Goal: Task Accomplishment & Management: Use online tool/utility

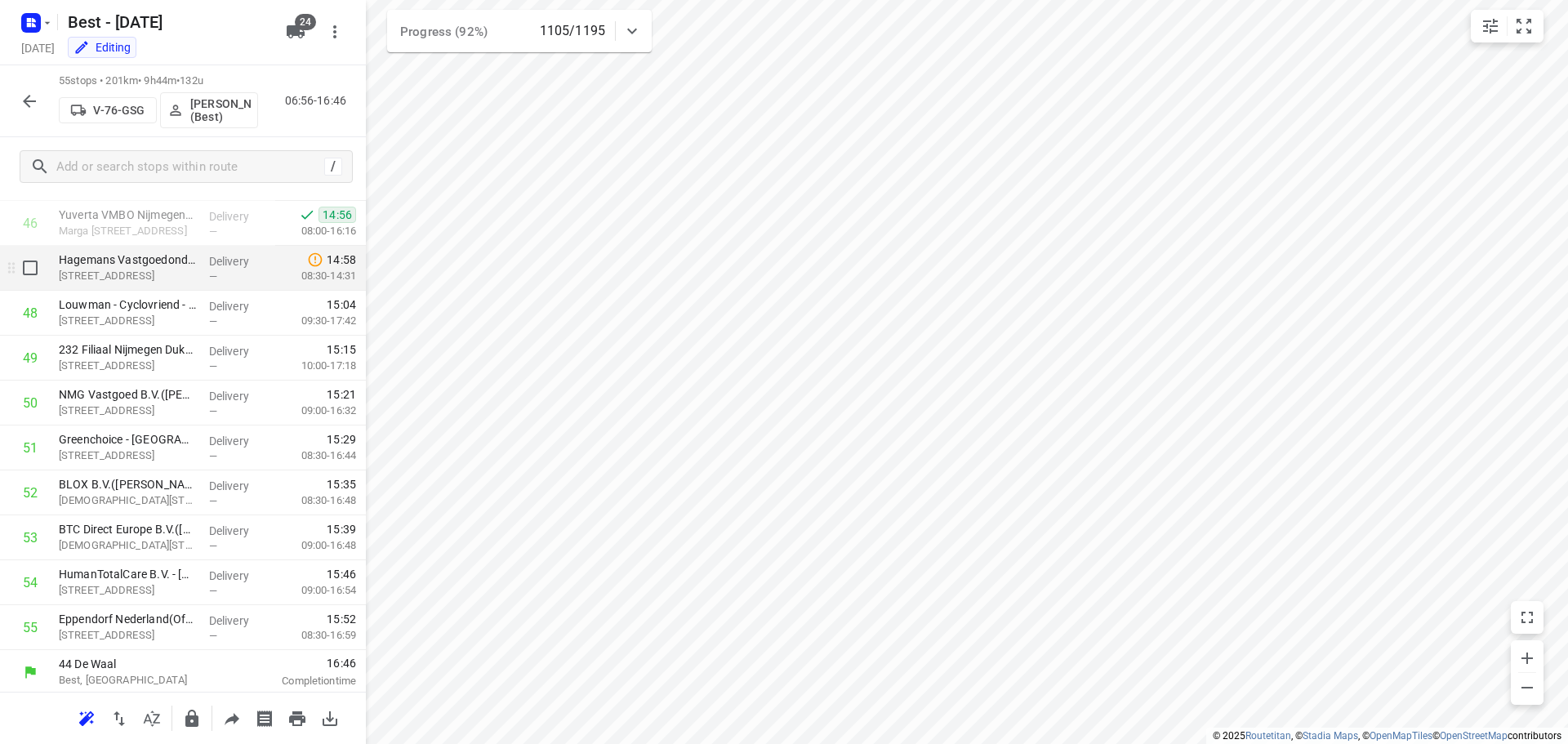
scroll to position [2100, 0]
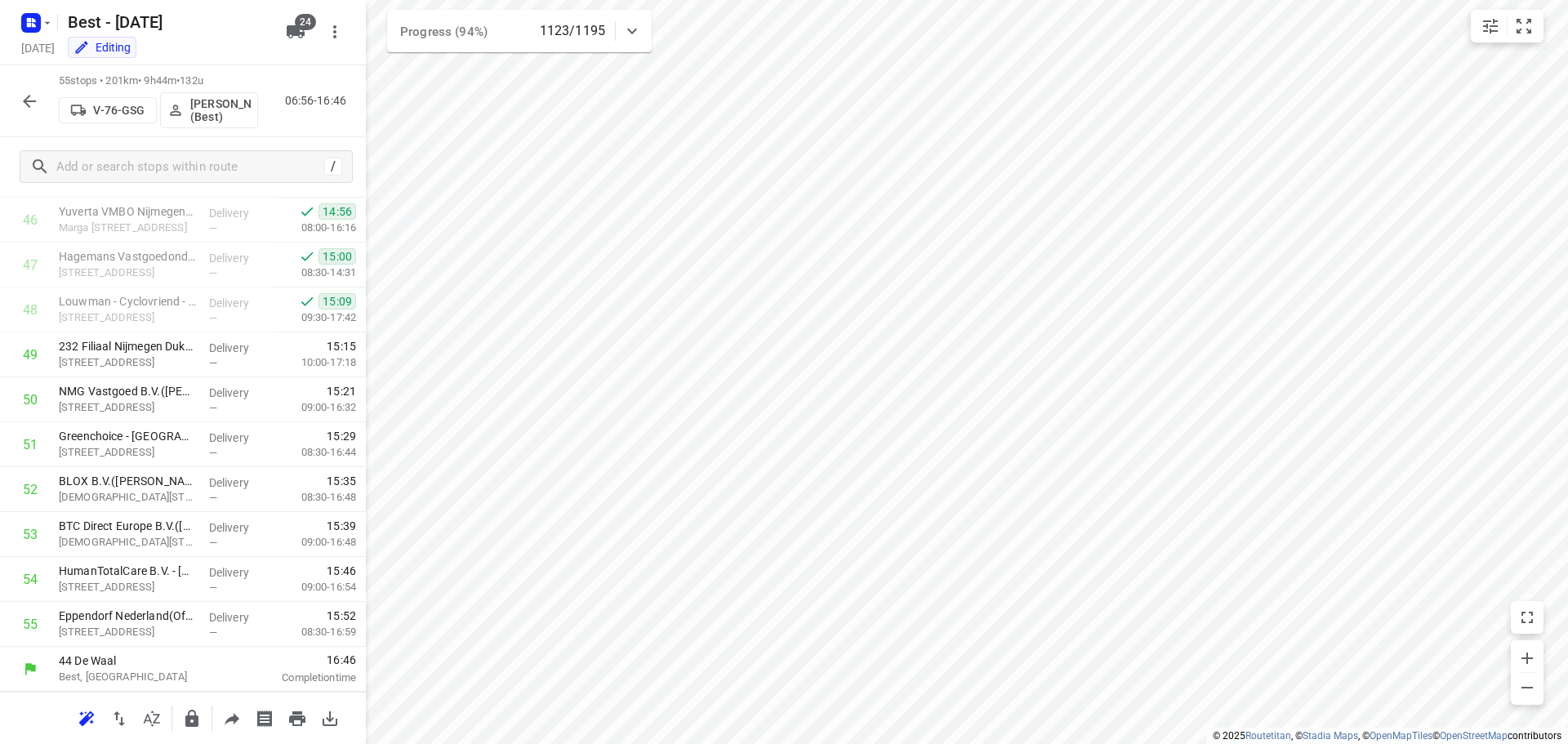
click at [29, 91] on icon "button" at bounding box center [29, 101] width 19 height 19
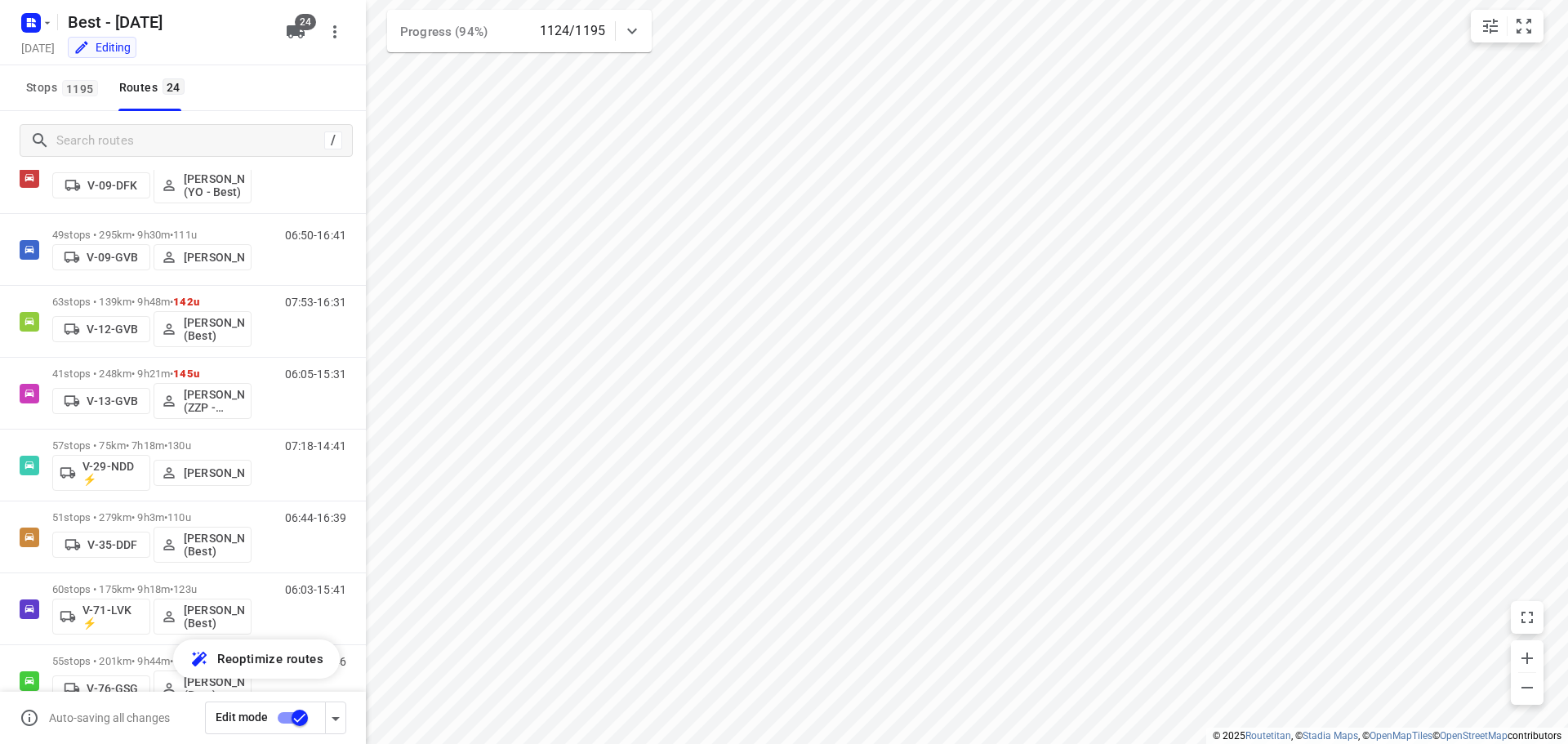
scroll to position [0, 0]
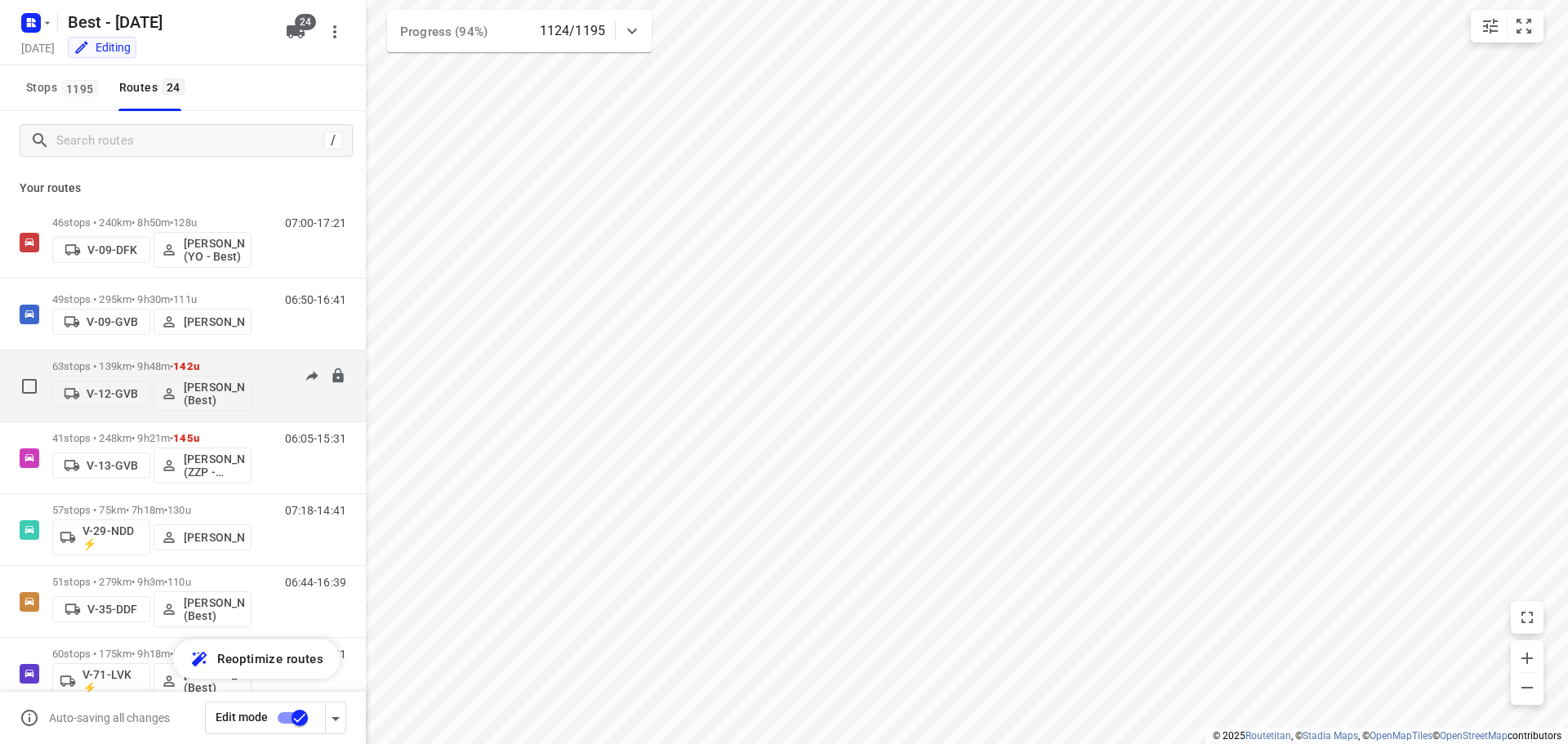
click at [114, 371] on p "63 stops • 139km • 9h48m • 142u" at bounding box center [151, 366] width 199 height 12
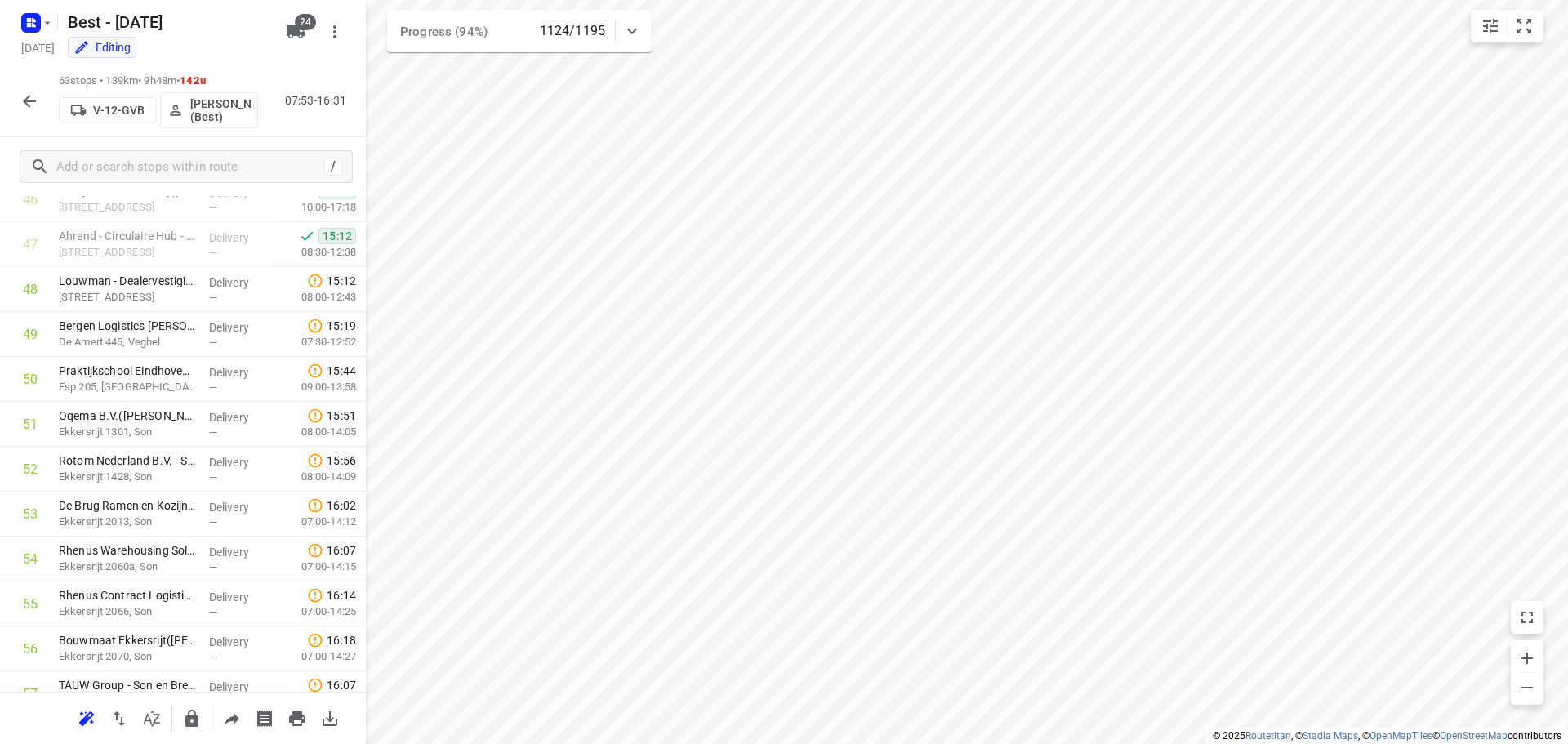
scroll to position [1945, 0]
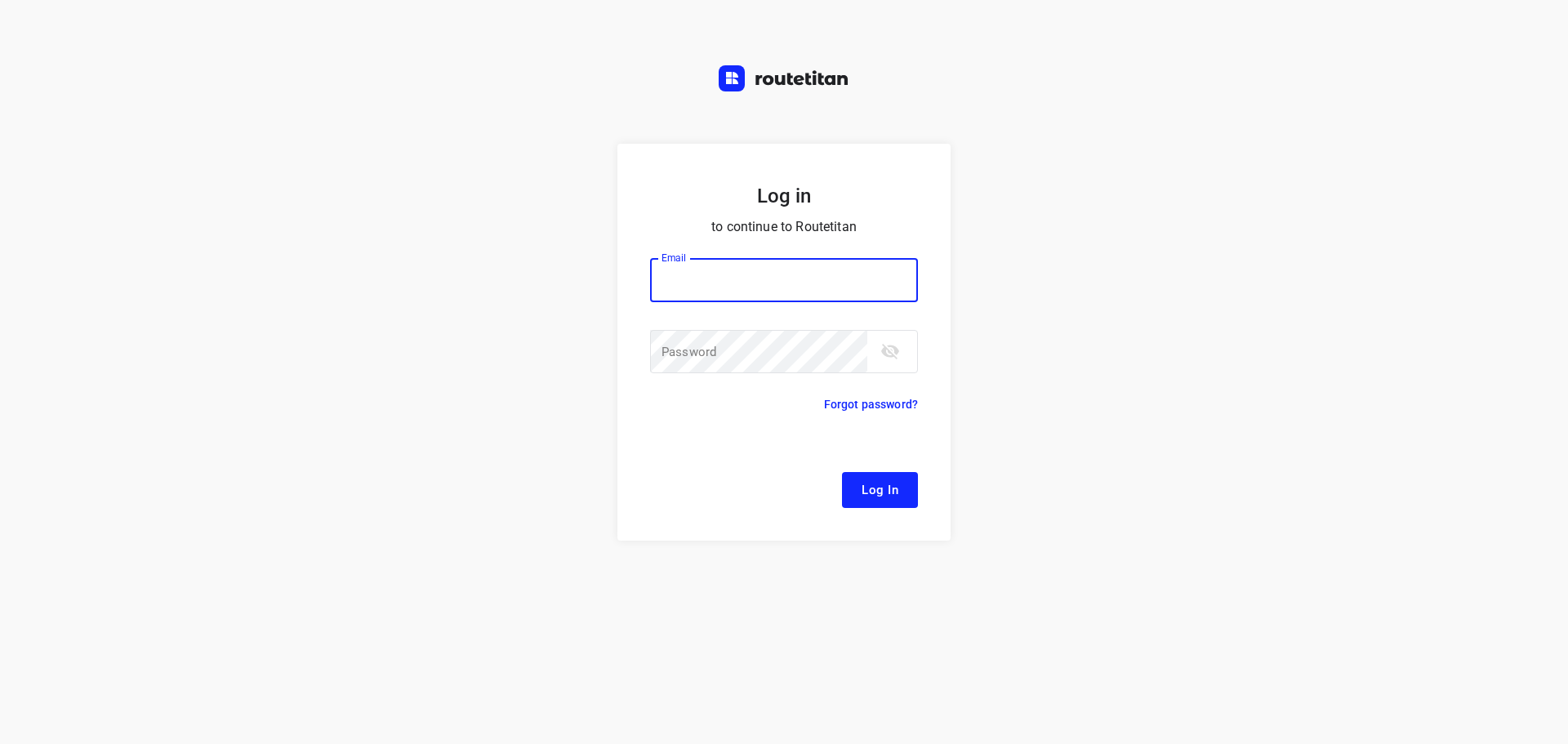
type input "[EMAIL_ADDRESS][DOMAIN_NAME]"
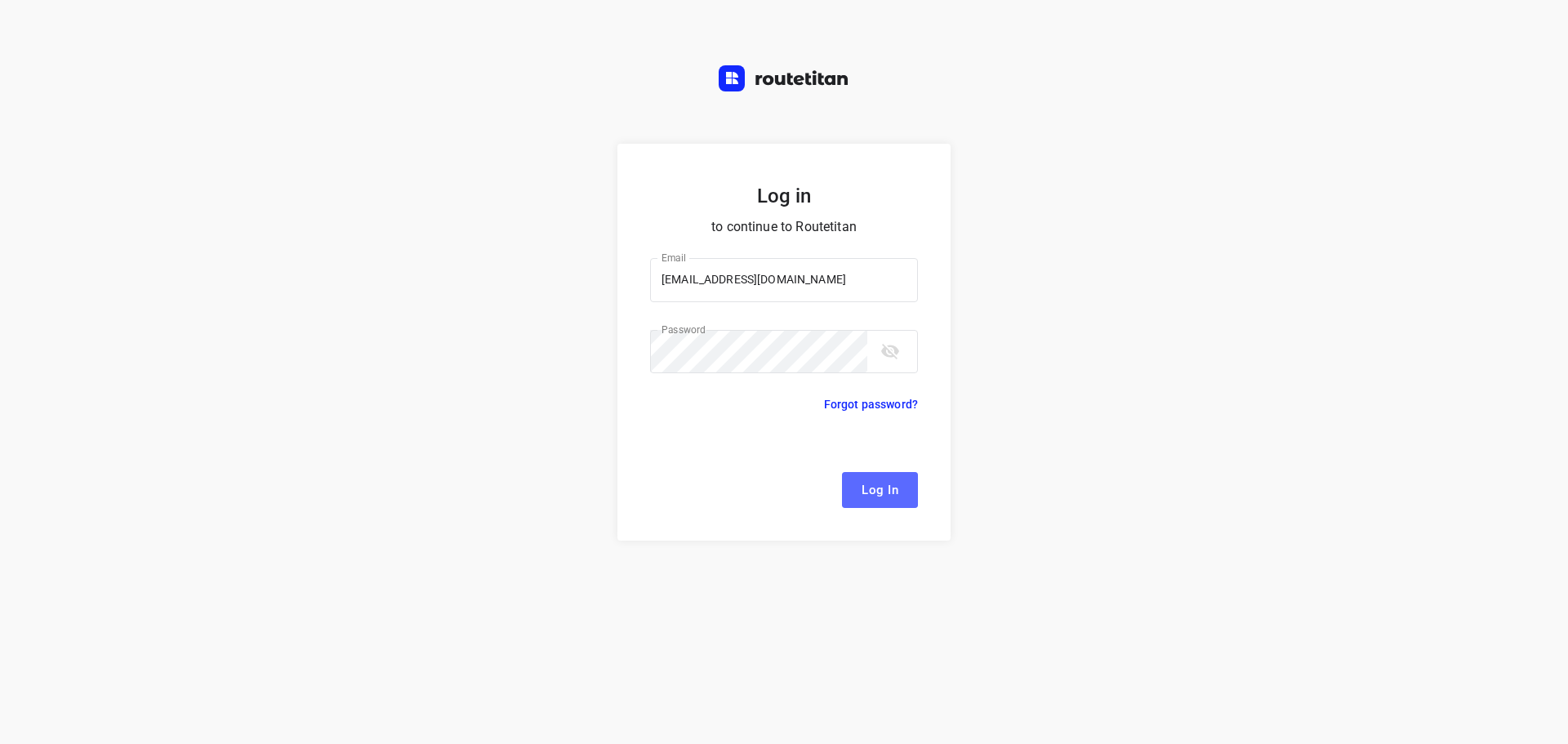
click at [879, 493] on span "Log In" at bounding box center [880, 490] width 37 height 21
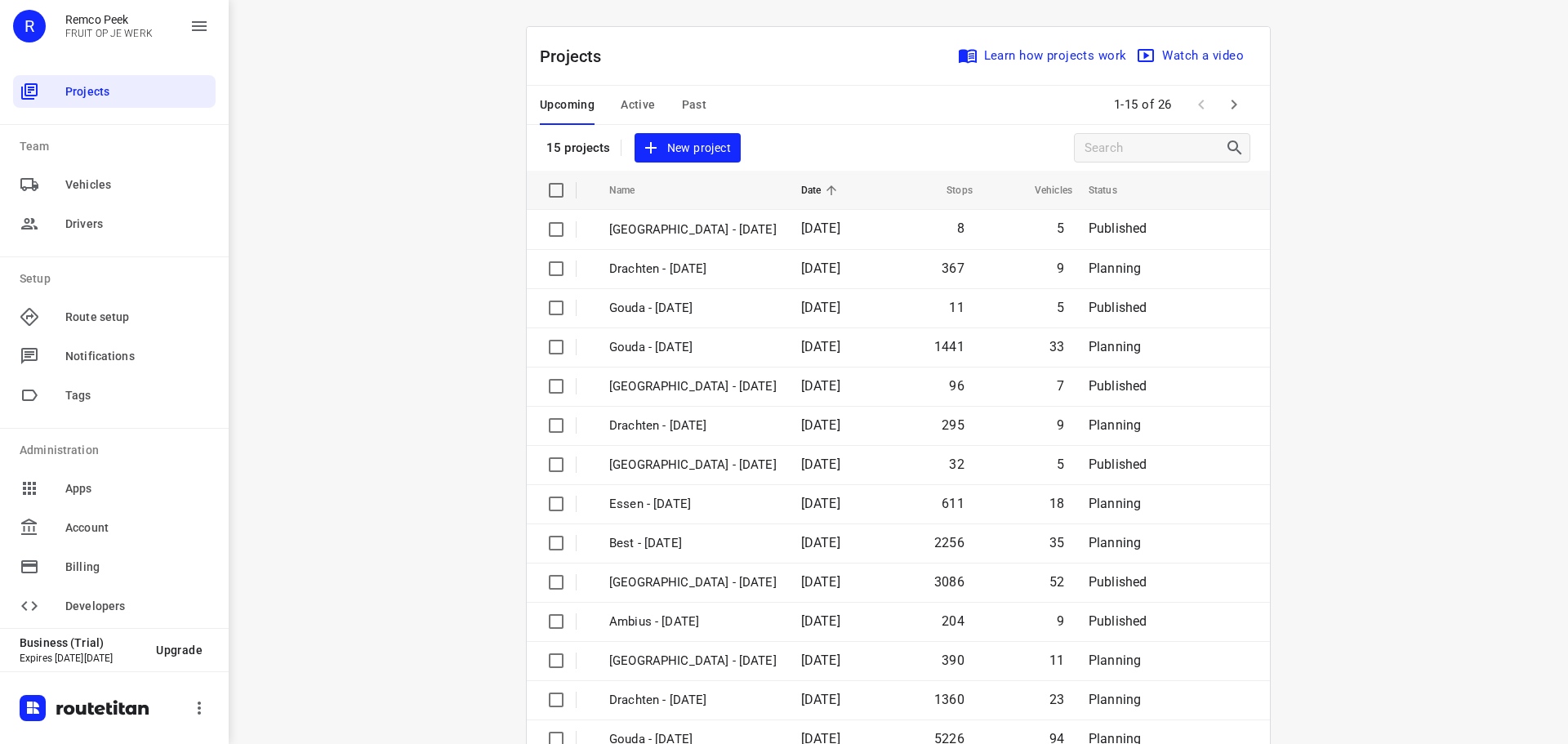
click at [627, 94] on button "Active" at bounding box center [637, 105] width 35 height 39
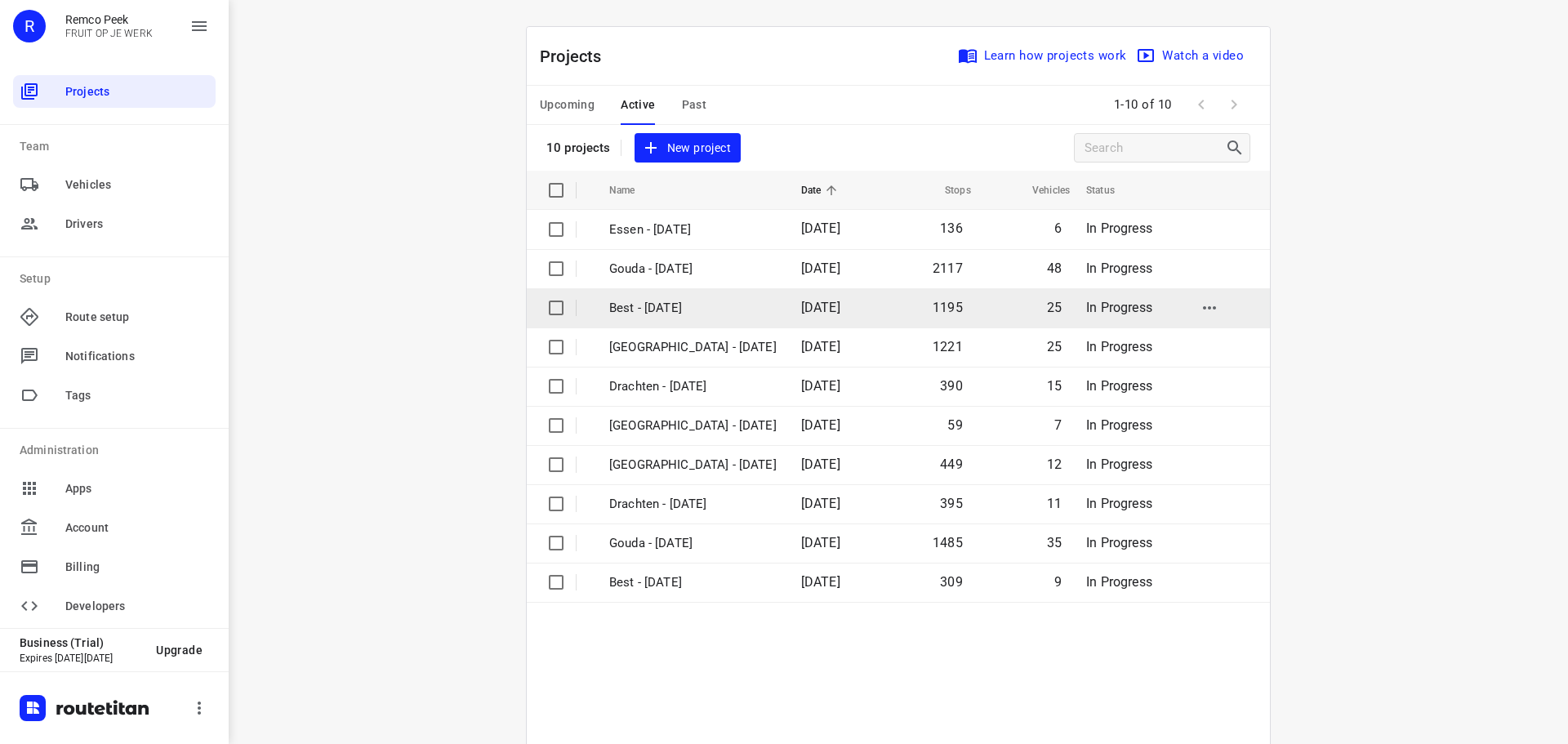
click at [704, 318] on td "Best - [DATE]" at bounding box center [690, 308] width 195 height 39
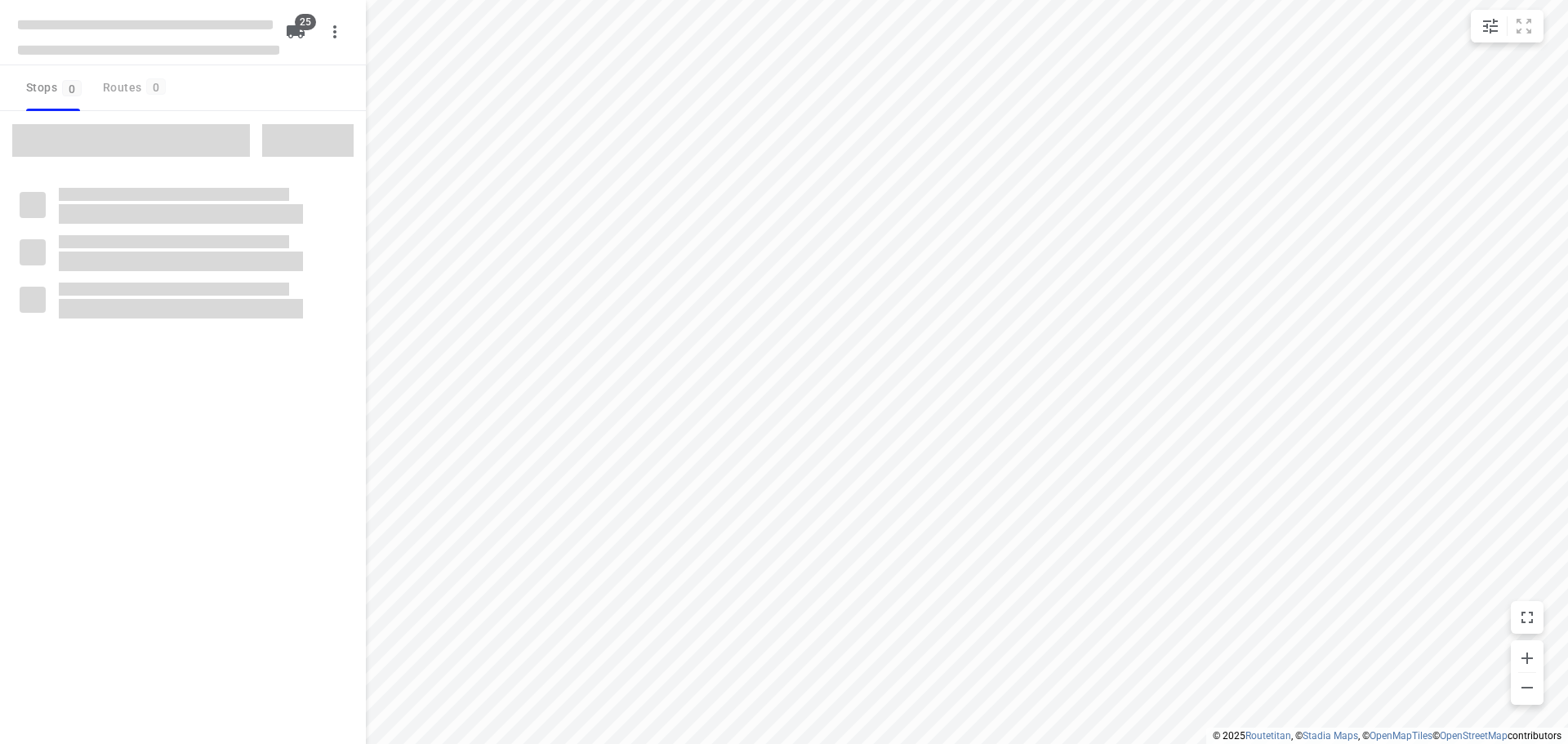
checkbox input "true"
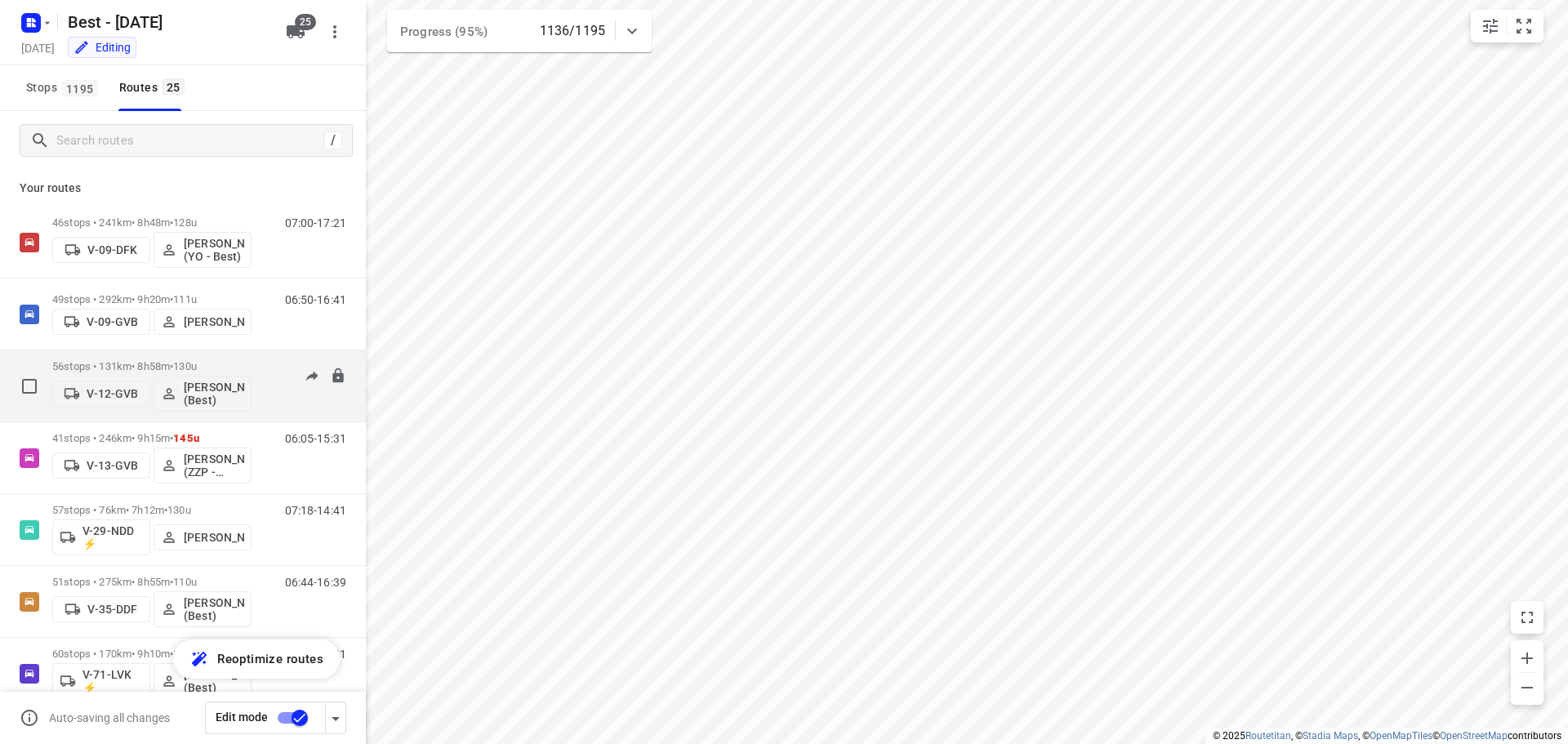
click at [194, 361] on span "130u" at bounding box center [185, 366] width 24 height 12
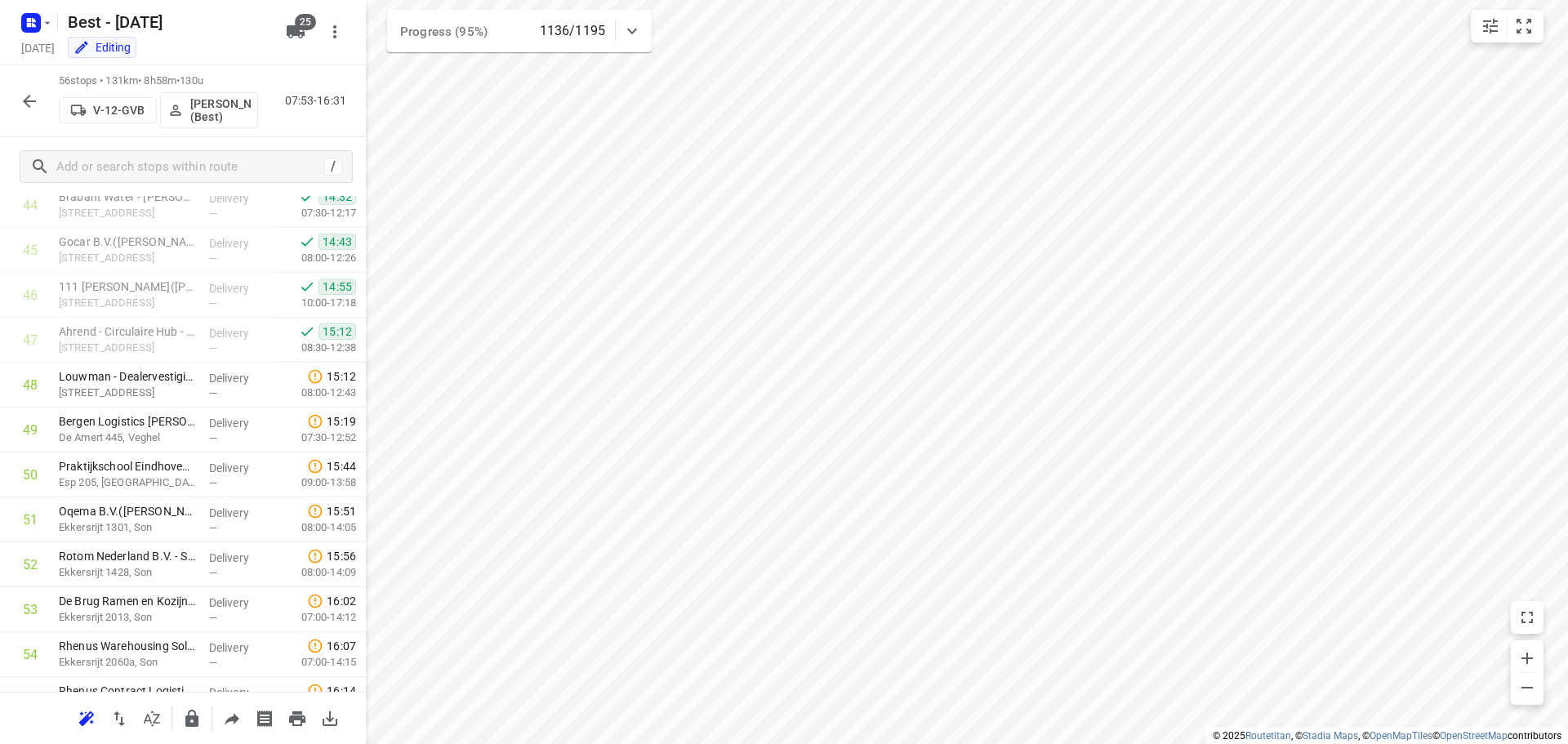
scroll to position [2145, 0]
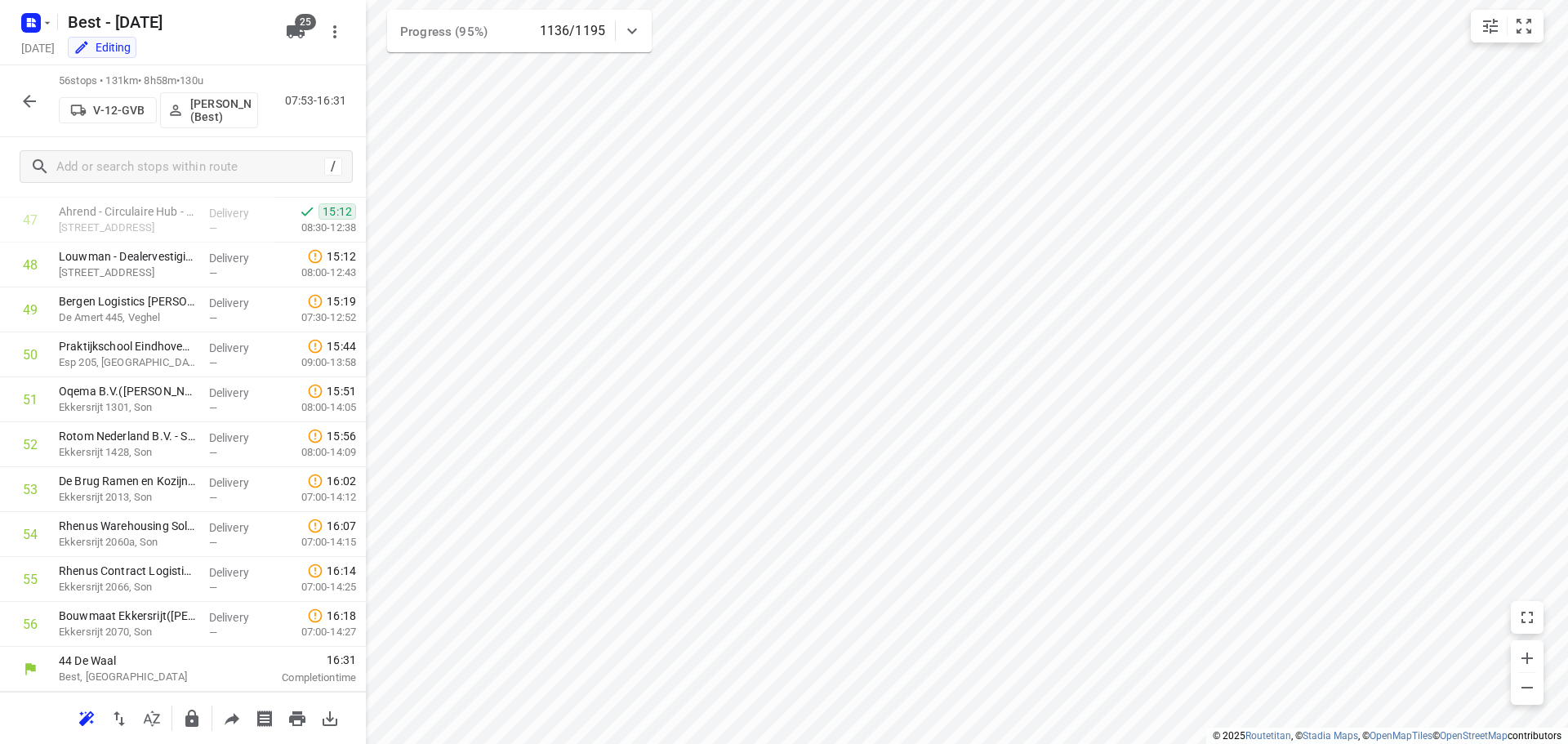
click at [33, 109] on icon "button" at bounding box center [29, 101] width 19 height 19
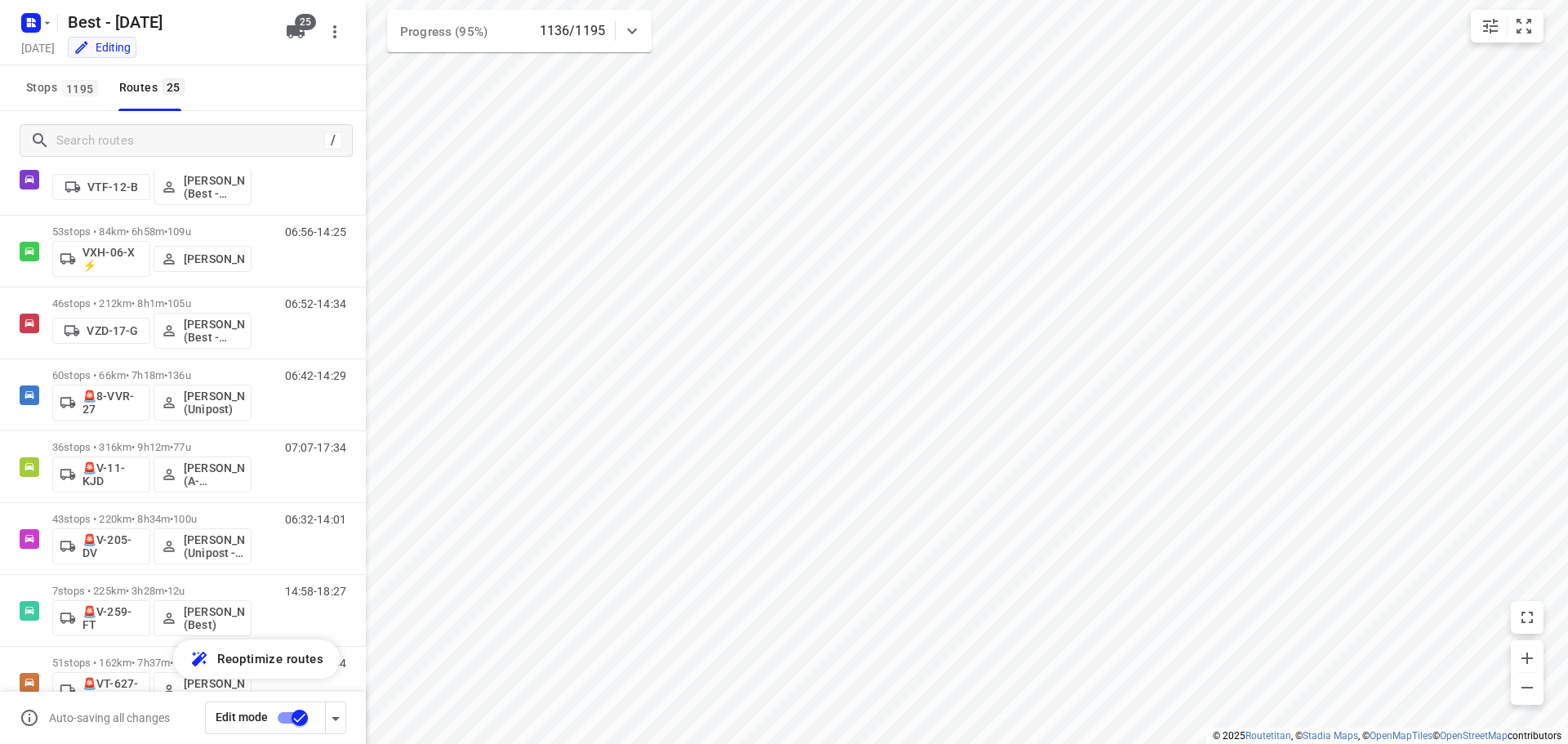
scroll to position [1327, 0]
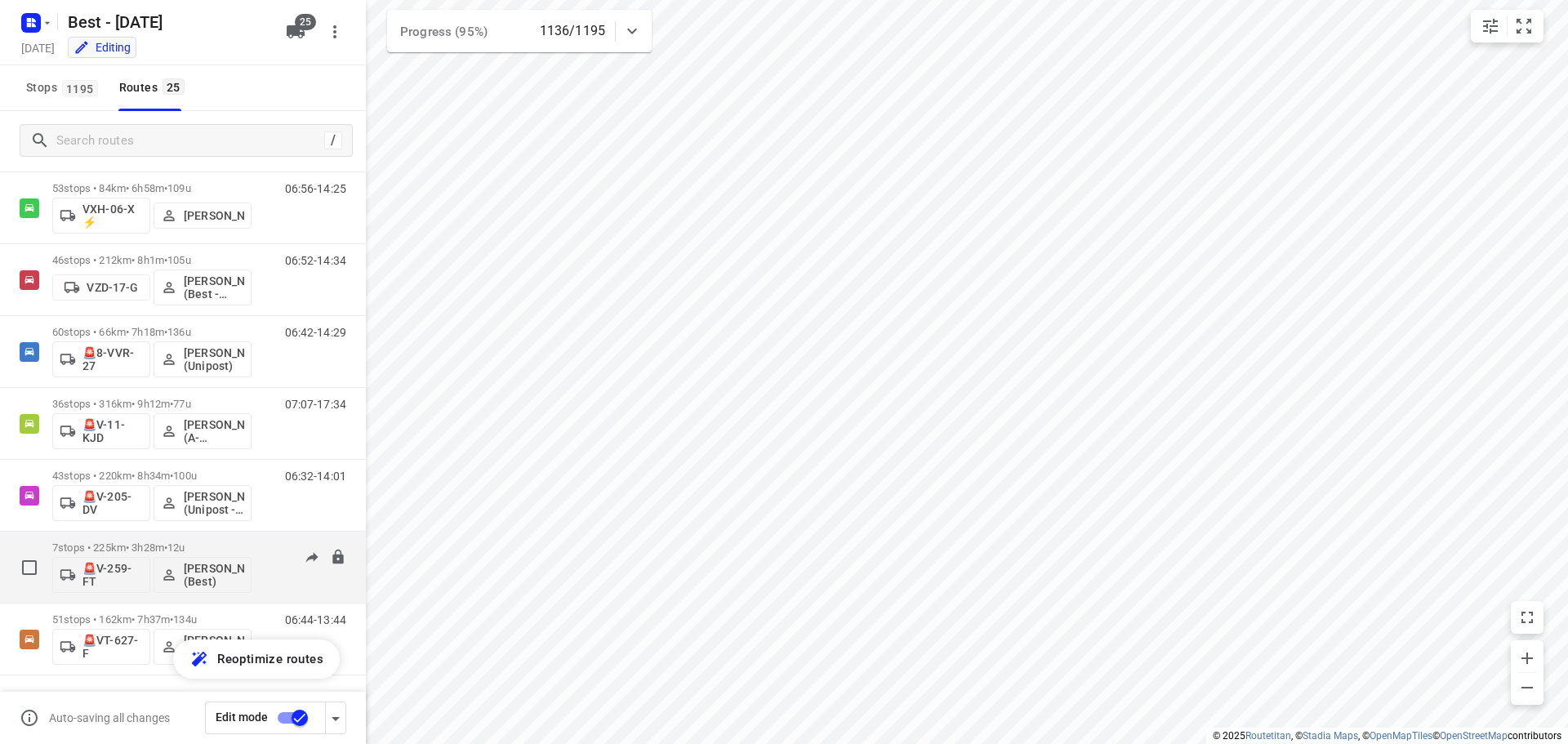
click at [167, 548] on span "•" at bounding box center [165, 547] width 3 height 12
